Goal: Transaction & Acquisition: Purchase product/service

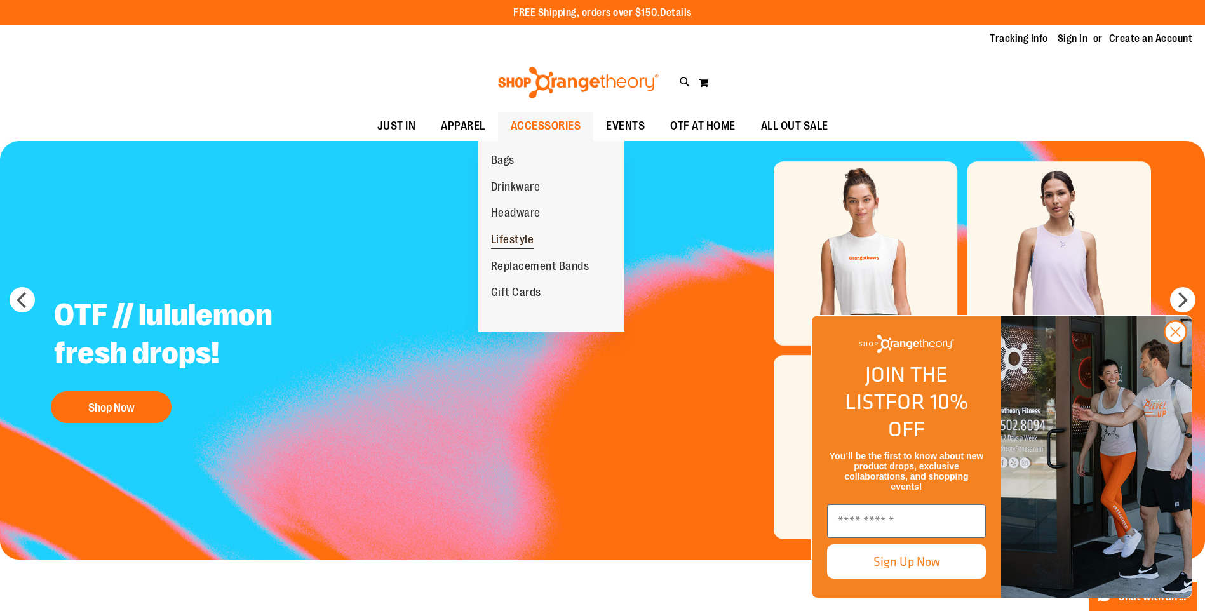
click at [523, 240] on span "Lifestyle" at bounding box center [512, 241] width 43 height 16
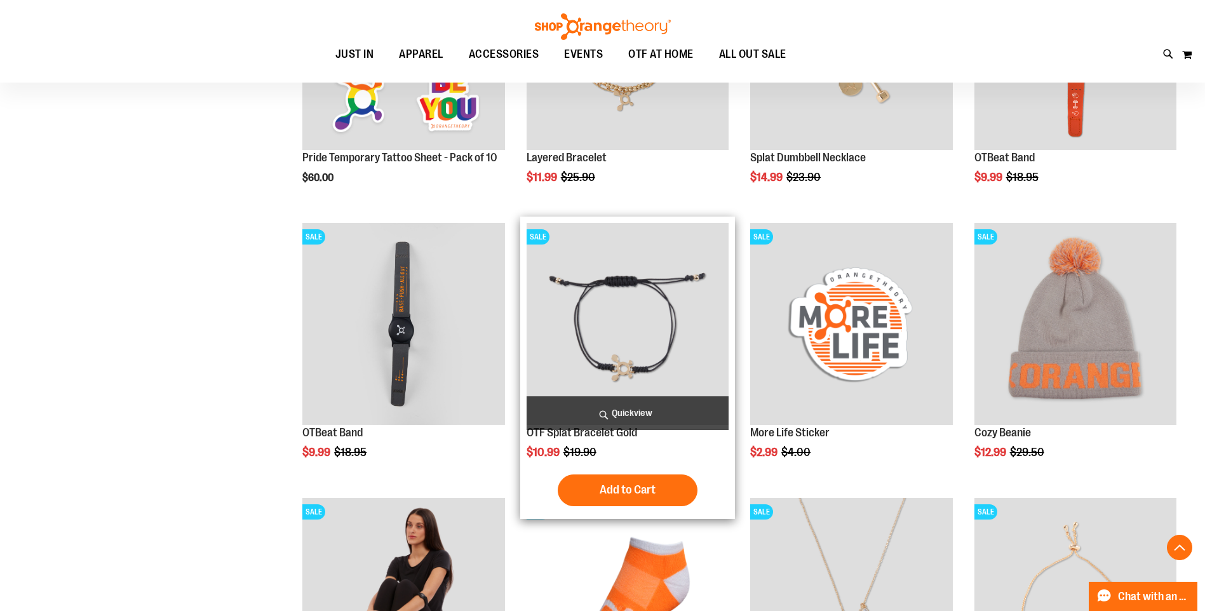
scroll to position [587, 0]
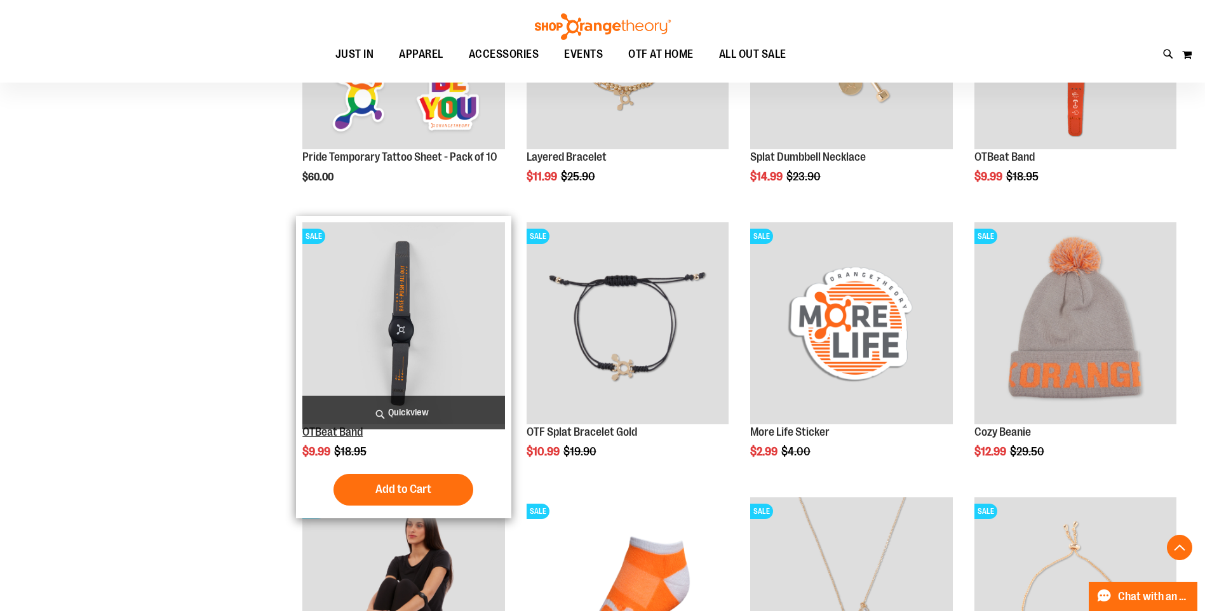
click at [327, 430] on link "OTBeat Band" at bounding box center [332, 432] width 60 height 13
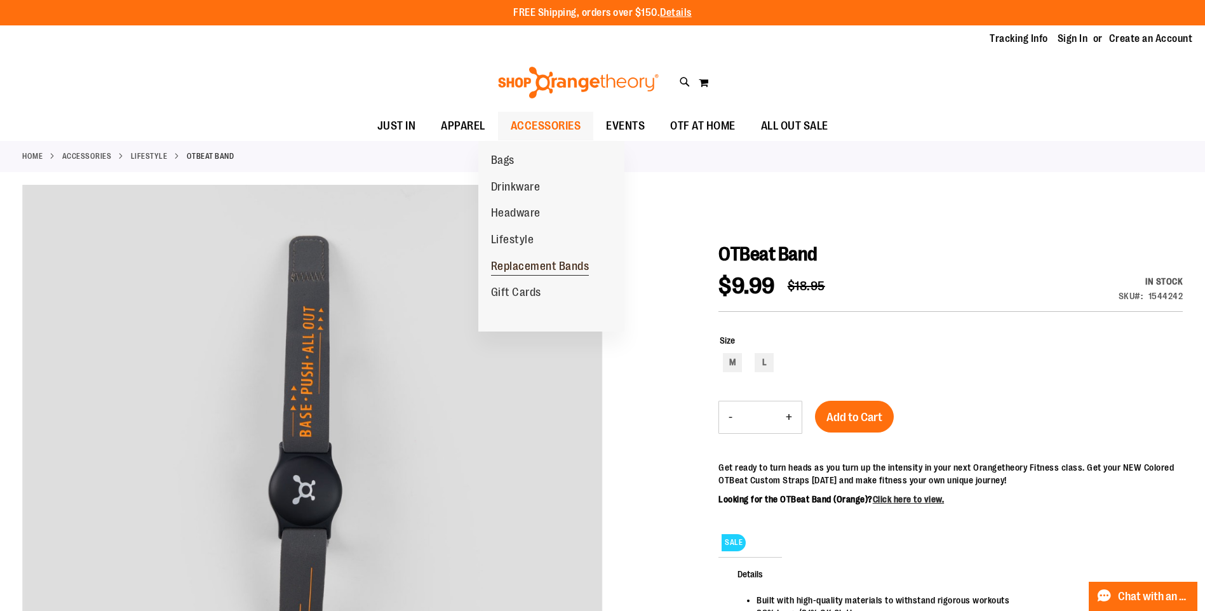
click at [532, 262] on span "Replacement Bands" at bounding box center [540, 268] width 98 height 16
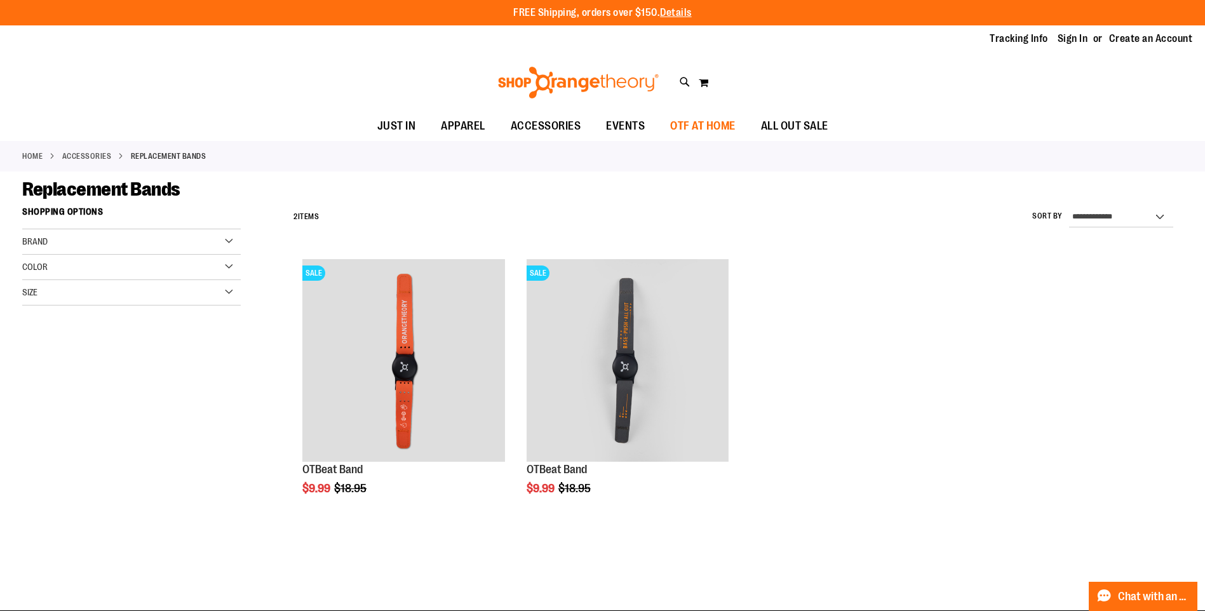
click at [712, 126] on span "OTF AT HOME" at bounding box center [702, 126] width 65 height 29
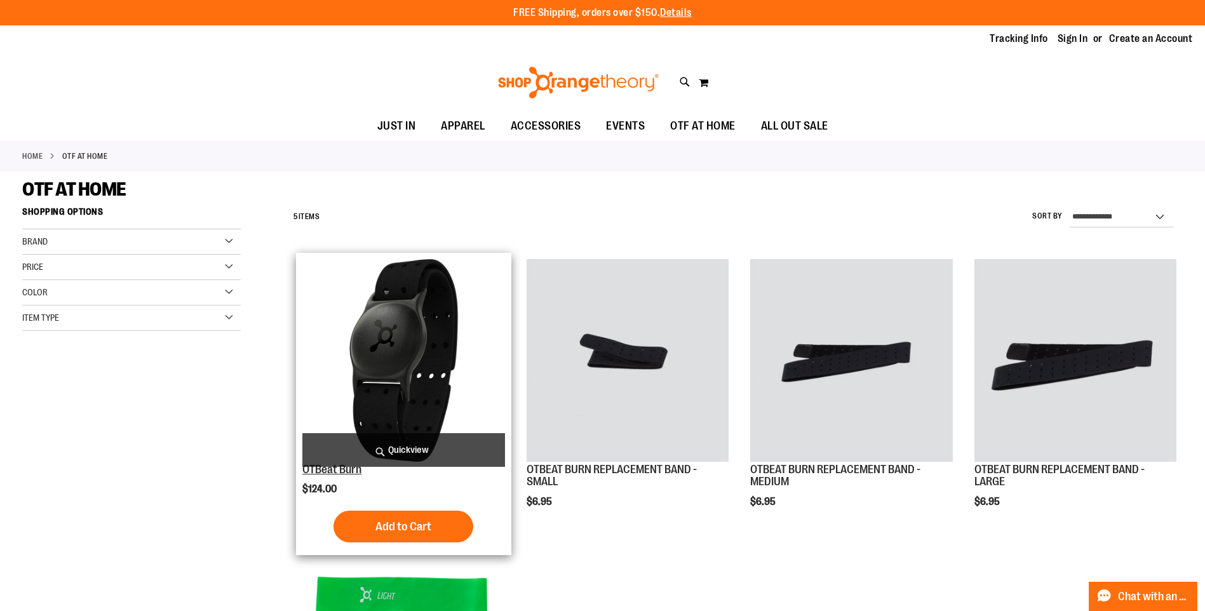
click at [346, 469] on link "OTBeat Burn" at bounding box center [331, 469] width 59 height 13
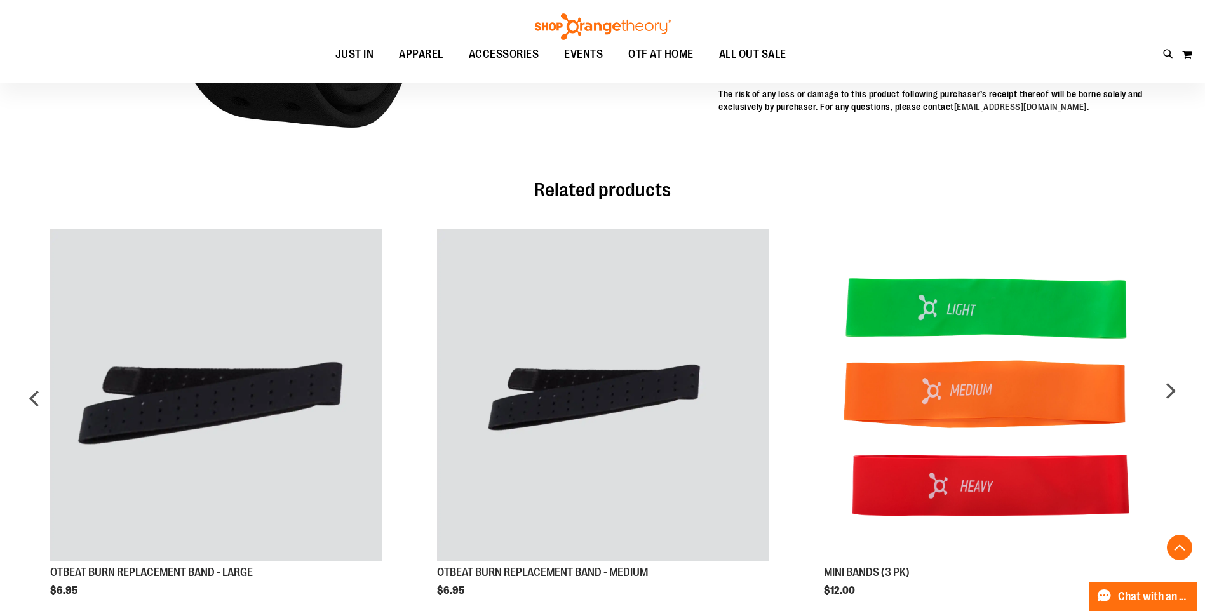
scroll to position [635, 0]
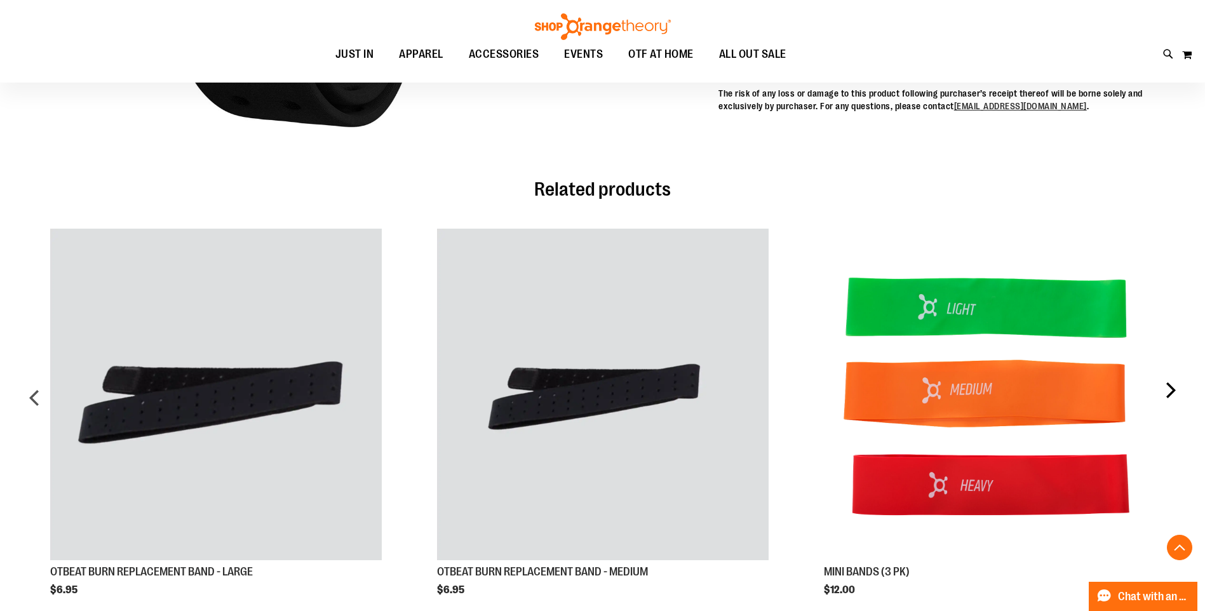
click at [1170, 393] on div "next" at bounding box center [1170, 403] width 25 height 386
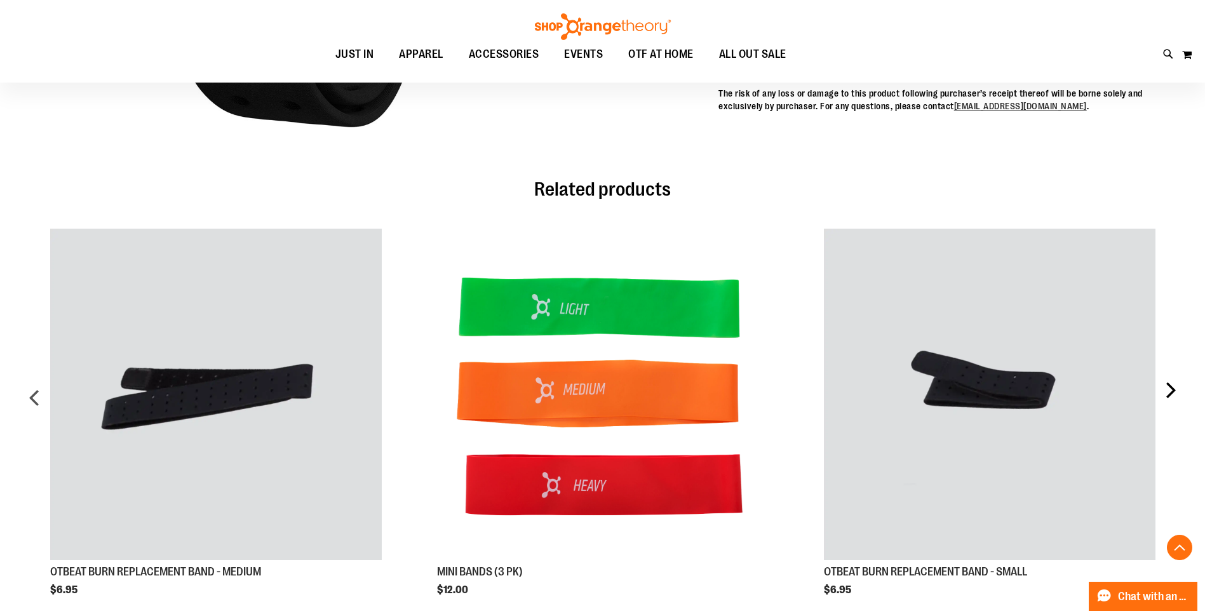
click at [1170, 393] on div "next" at bounding box center [1170, 403] width 25 height 386
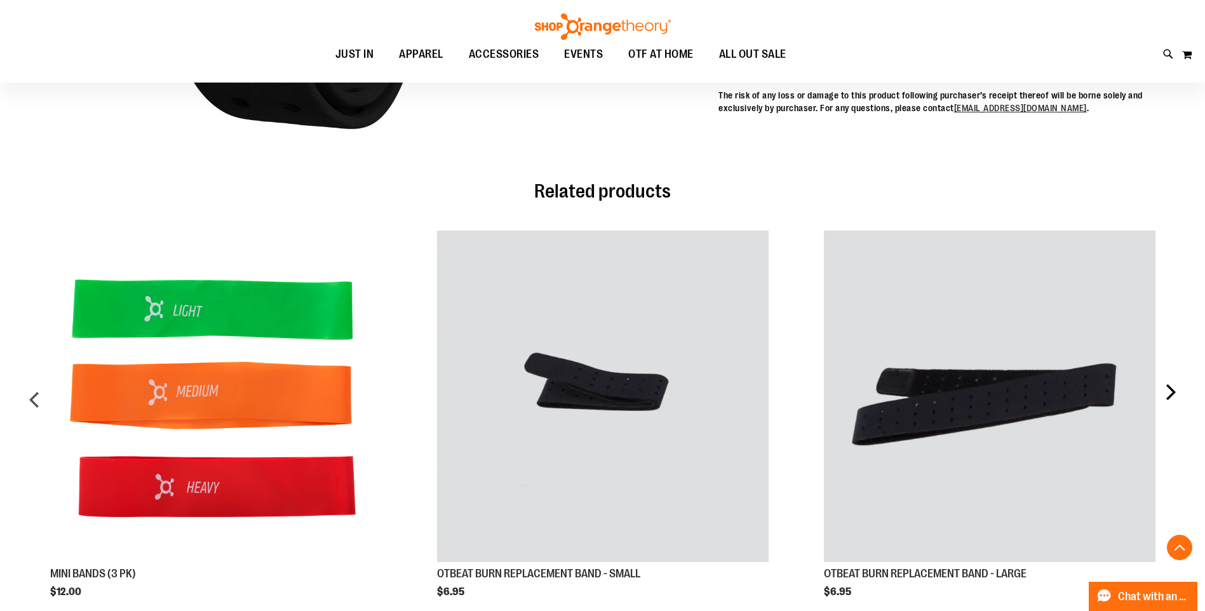
scroll to position [797, 0]
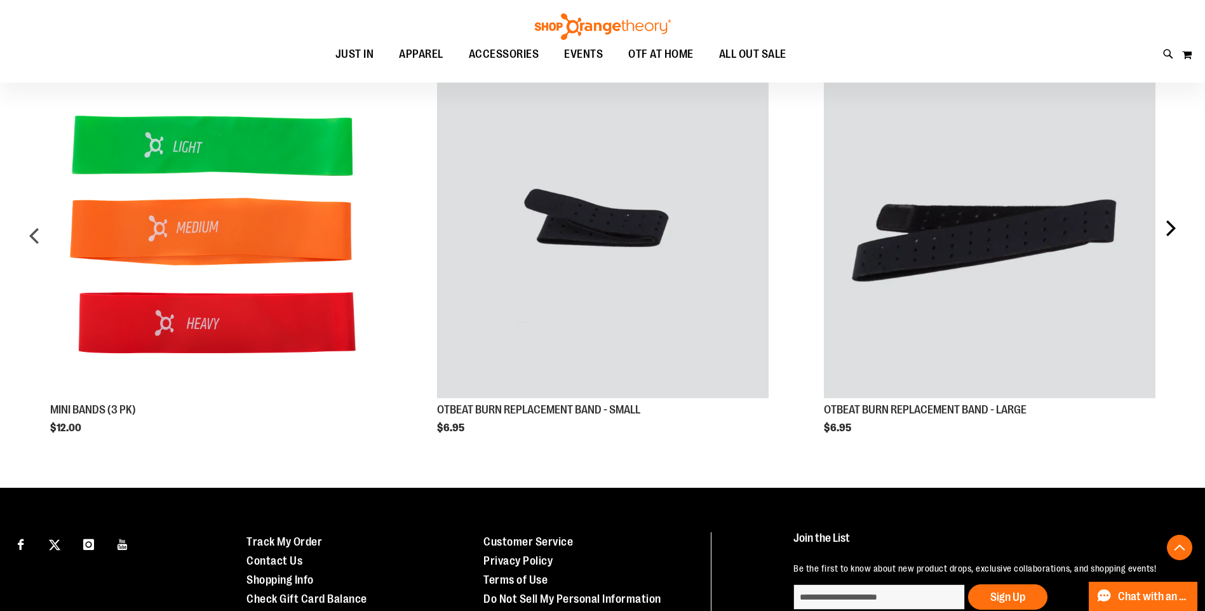
click at [1173, 234] on div "next" at bounding box center [1170, 241] width 25 height 386
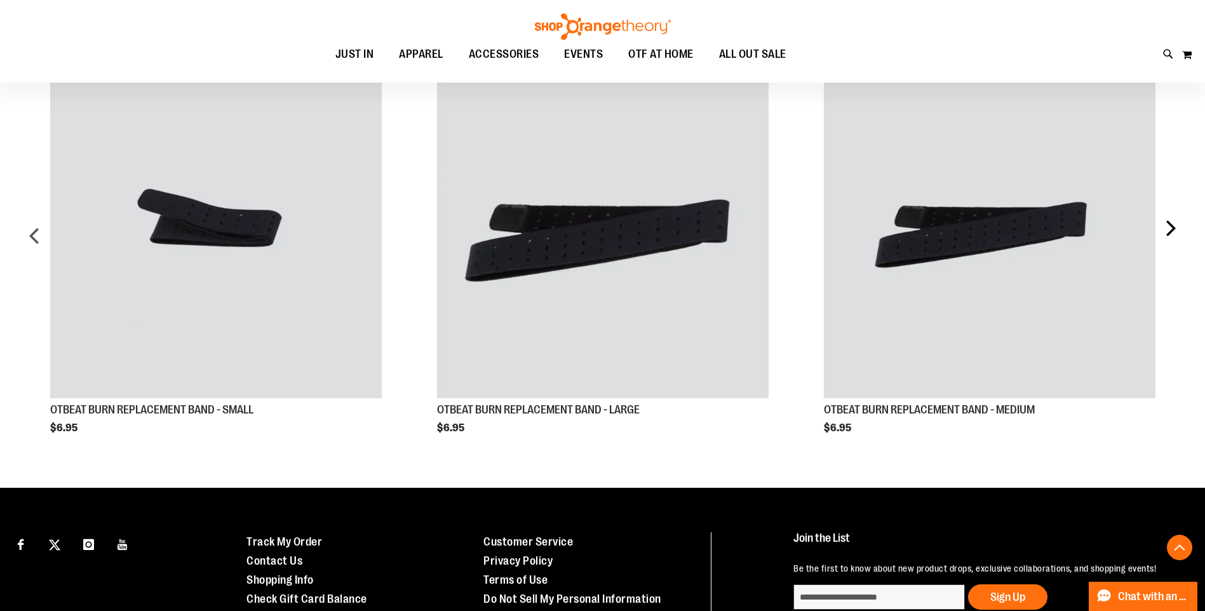
click at [1173, 234] on div "next" at bounding box center [1170, 241] width 25 height 386
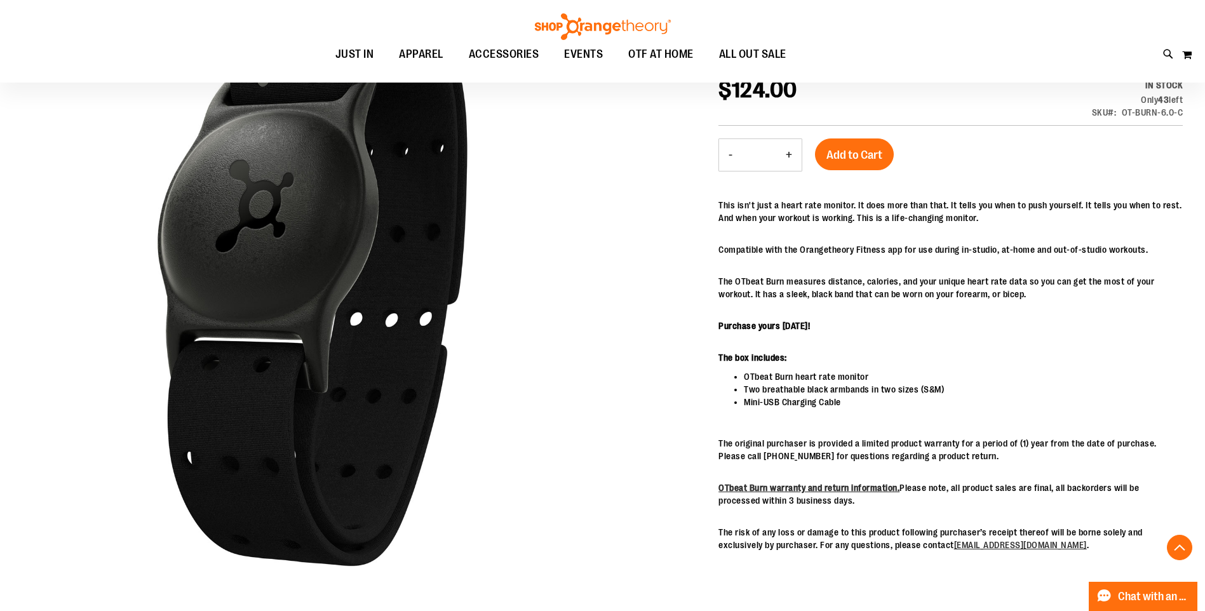
scroll to position [0, 0]
